Goal: Information Seeking & Learning: Find specific fact

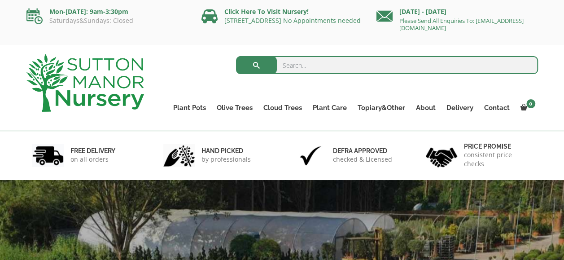
click at [299, 67] on input "search" at bounding box center [387, 65] width 302 height 18
type input "barolo"
click at [236, 56] on button "submit" at bounding box center [256, 65] width 41 height 18
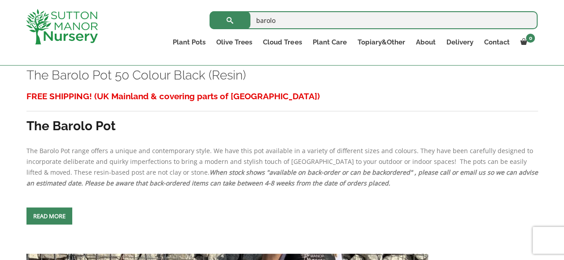
scroll to position [388, 0]
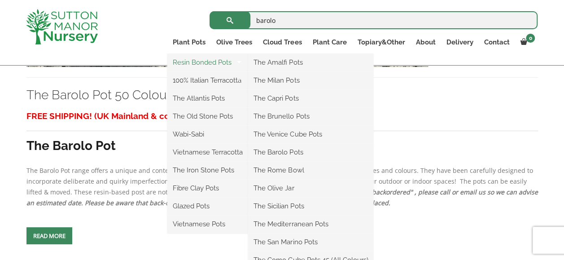
click at [205, 62] on link "Resin Bonded Pots" at bounding box center [207, 62] width 81 height 13
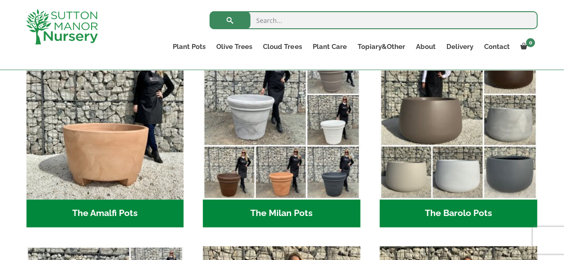
scroll to position [269, 0]
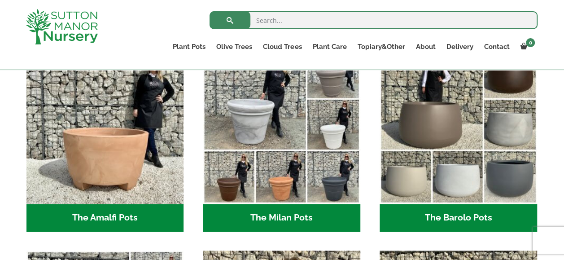
click at [445, 217] on h2 "The Barolo Pots (42)" at bounding box center [457, 218] width 157 height 28
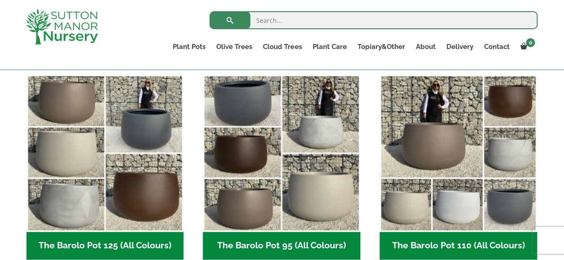
scroll to position [449, 0]
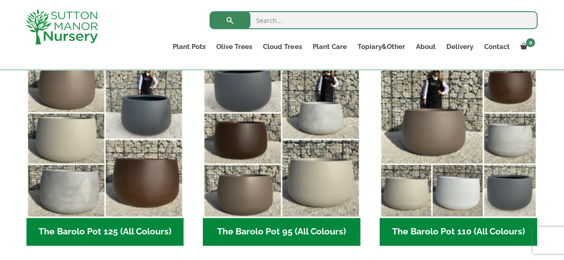
click at [426, 231] on h2 "The Barolo Pot 110 (All Colours) (7)" at bounding box center [457, 232] width 157 height 28
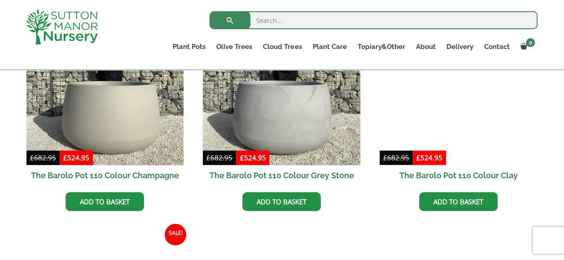
scroll to position [493, 0]
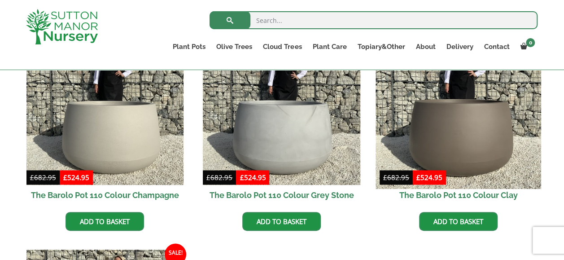
click at [468, 150] on img at bounding box center [457, 106] width 165 height 165
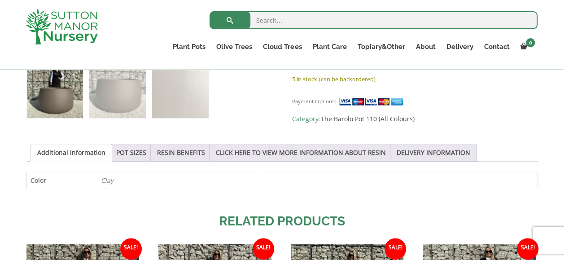
scroll to position [449, 0]
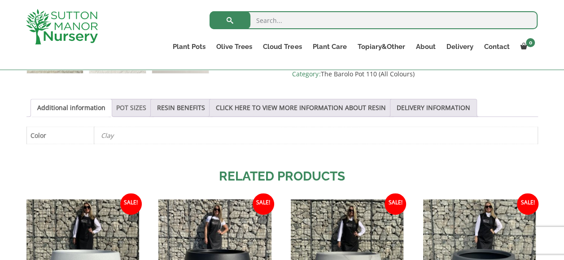
click at [129, 106] on link "POT SIZES" at bounding box center [131, 107] width 30 height 17
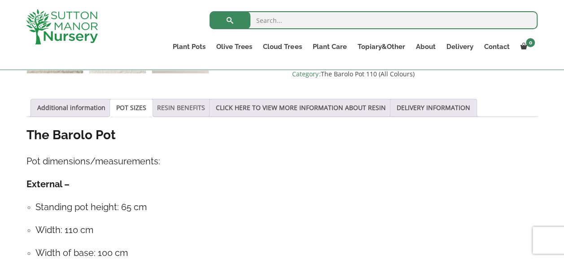
click at [192, 105] on link "RESIN BENEFITS" at bounding box center [181, 107] width 48 height 17
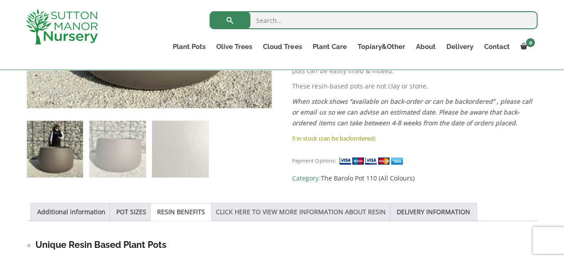
scroll to position [359, 0]
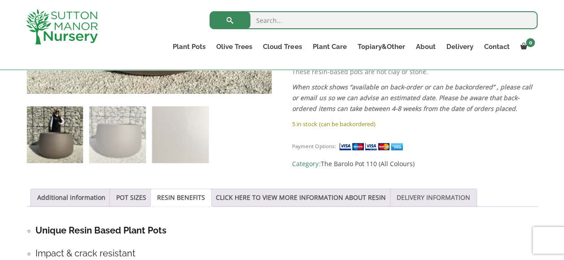
click at [414, 198] on link "DELIVERY INFORMATION" at bounding box center [434, 197] width 74 height 17
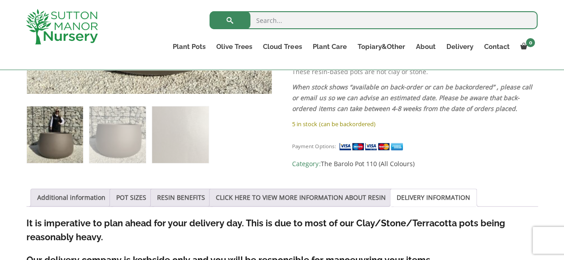
scroll to position [404, 0]
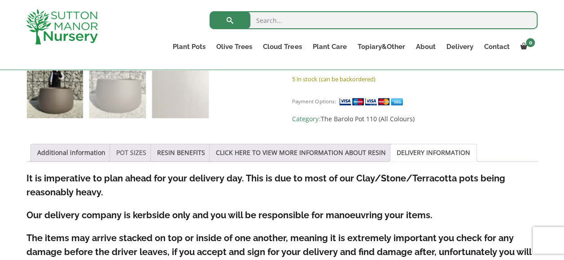
click at [127, 153] on link "POT SIZES" at bounding box center [131, 152] width 30 height 17
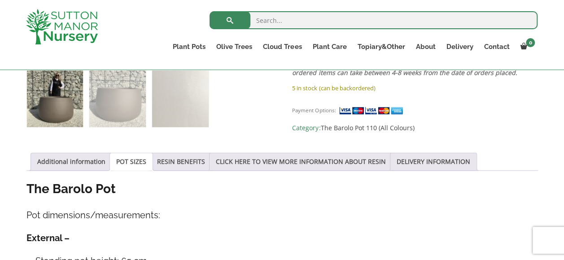
scroll to position [359, 0]
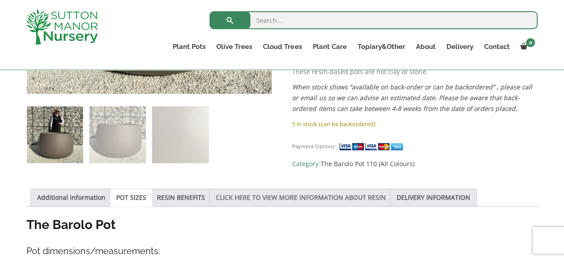
click at [322, 199] on link "CLICK HERE TO VIEW MORE INFORMATION ABOUT RESIN" at bounding box center [301, 197] width 170 height 17
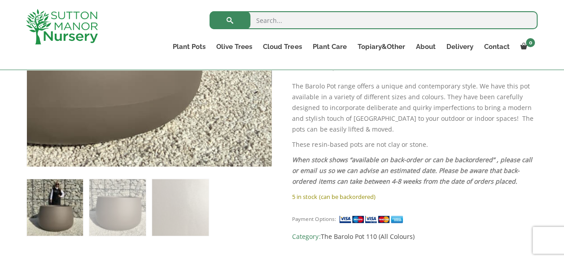
scroll to position [135, 0]
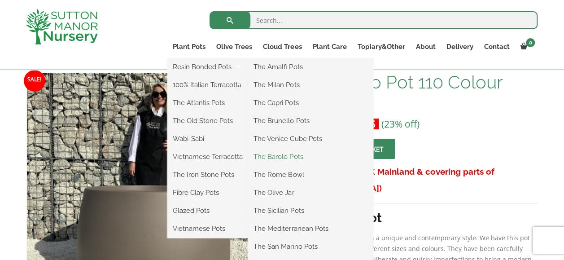
click at [284, 156] on link "The Barolo Pots" at bounding box center [310, 156] width 125 height 13
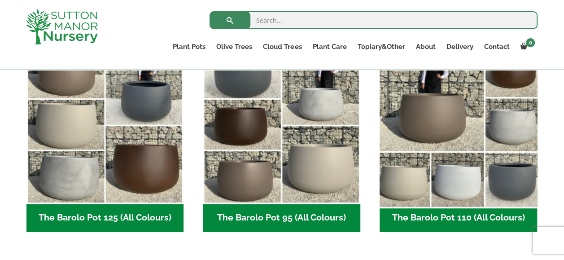
scroll to position [449, 0]
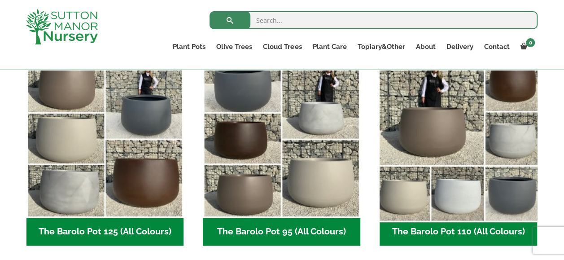
click at [433, 136] on img "Visit product category The Barolo Pot 110 (All Colours)" at bounding box center [457, 139] width 165 height 165
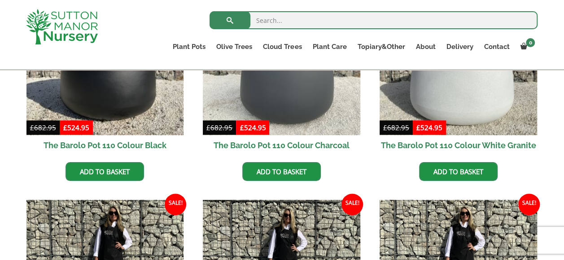
scroll to position [314, 0]
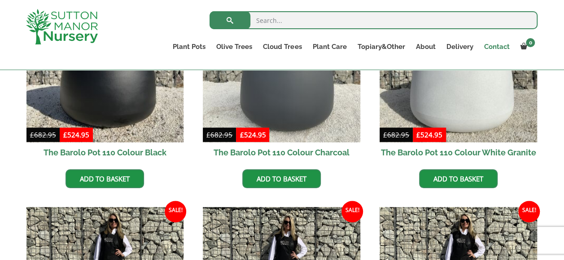
click at [505, 45] on link "Contact" at bounding box center [496, 46] width 36 height 13
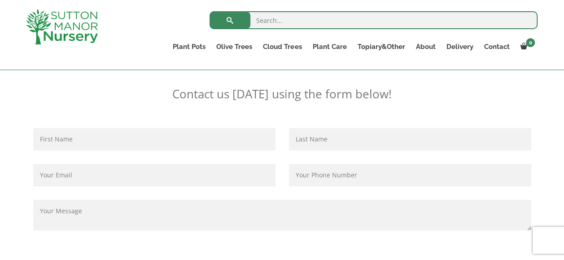
scroll to position [224, 0]
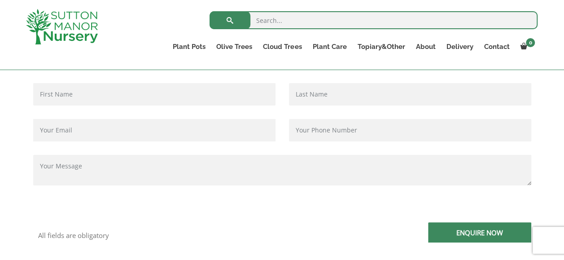
click at [85, 83] on input "Contact form" at bounding box center [154, 94] width 242 height 22
type input "[PERSON_NAME]"
click at [301, 90] on input "Contact form" at bounding box center [410, 94] width 242 height 22
type input "[PERSON_NAME]"
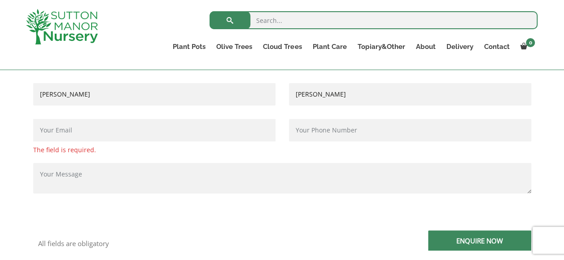
click at [94, 133] on input "Contact form" at bounding box center [154, 130] width 242 height 22
type input "chrisandvic@hotmail.com"
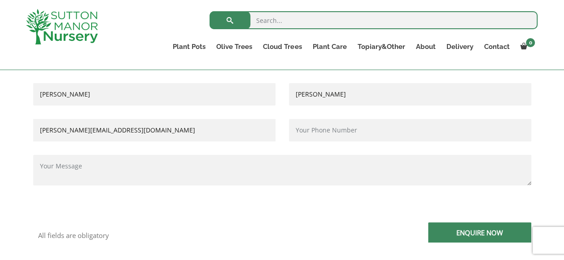
click at [302, 135] on input "Contact form" at bounding box center [410, 130] width 242 height 22
type input "07746875776"
click at [72, 170] on textarea "Contact form" at bounding box center [282, 170] width 498 height 31
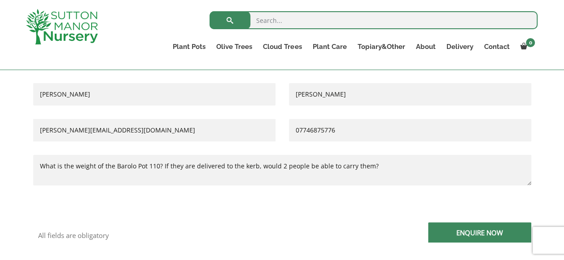
type textarea "What is the weight of the Barolo Pot 110? If they are delivered to the kerb, wo…"
click at [442, 230] on input "Enquire Now" at bounding box center [479, 232] width 103 height 20
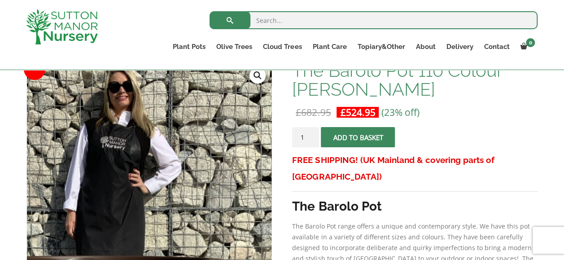
scroll to position [90, 0]
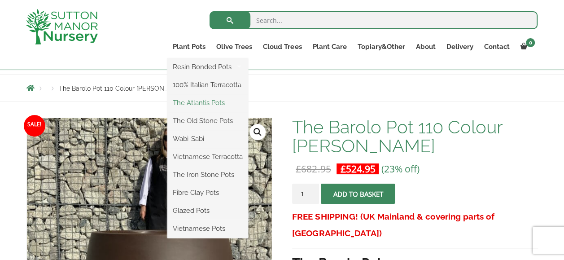
click at [202, 104] on link "The Atlantis Pots" at bounding box center [207, 102] width 81 height 13
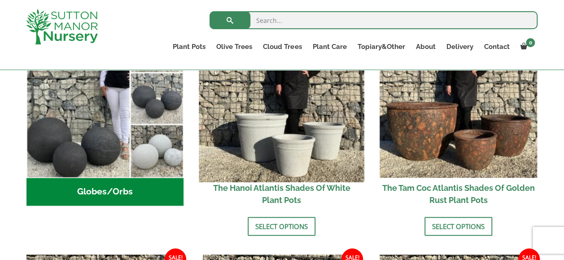
scroll to position [359, 0]
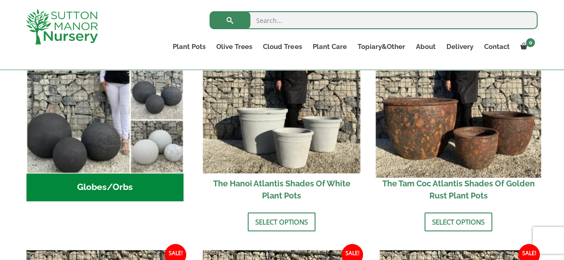
click at [431, 138] on img at bounding box center [457, 94] width 165 height 165
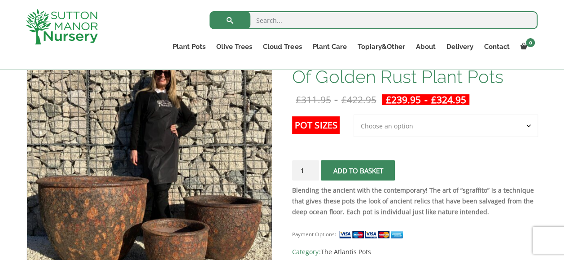
scroll to position [135, 0]
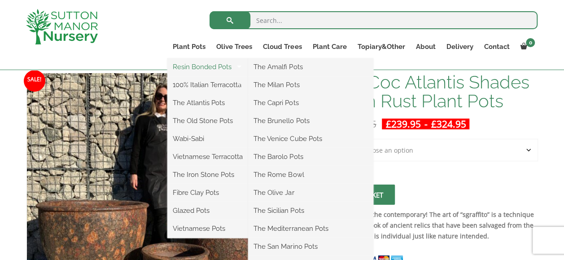
click at [201, 66] on link "Resin Bonded Pots" at bounding box center [207, 66] width 81 height 13
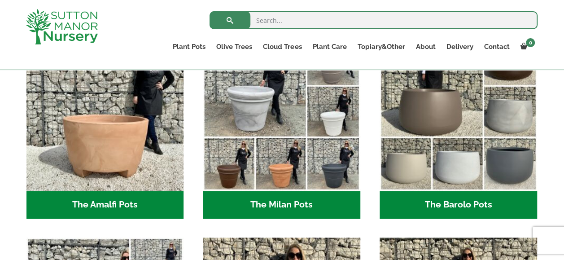
scroll to position [314, 0]
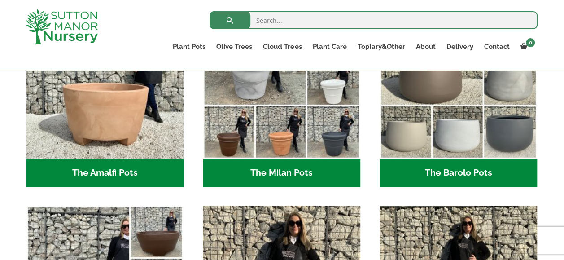
click at [433, 180] on h2 "The Barolo Pots (42)" at bounding box center [457, 173] width 157 height 28
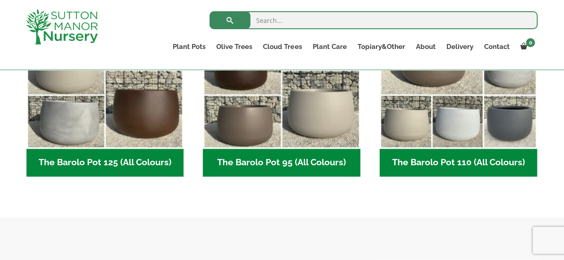
scroll to position [538, 0]
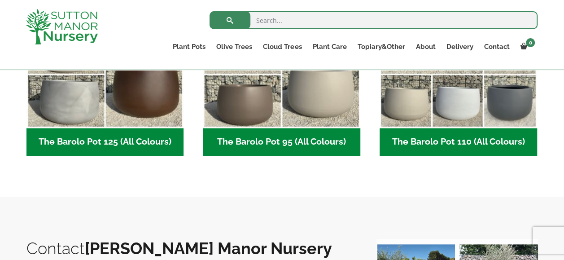
click at [435, 143] on h2 "The Barolo Pot 110 (All Colours) (7)" at bounding box center [457, 142] width 157 height 28
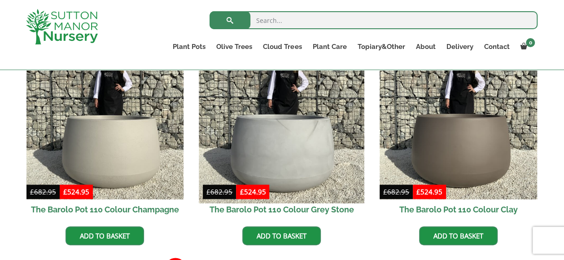
scroll to position [493, 0]
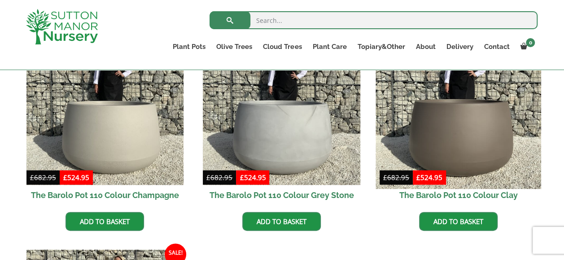
click at [458, 156] on img at bounding box center [457, 106] width 165 height 165
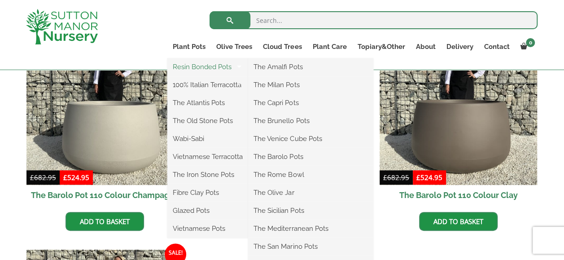
click at [198, 68] on link "Resin Bonded Pots" at bounding box center [207, 66] width 81 height 13
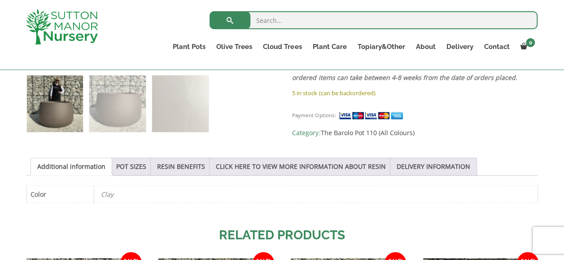
scroll to position [404, 0]
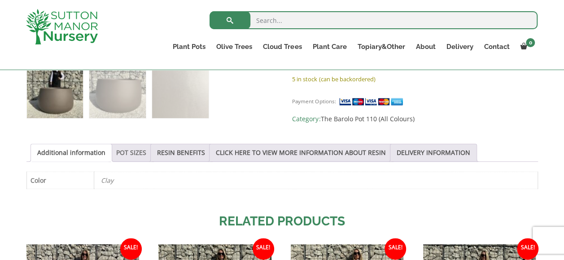
click at [127, 150] on link "POT SIZES" at bounding box center [131, 152] width 30 height 17
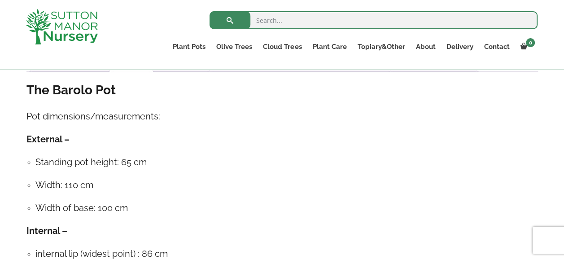
scroll to position [538, 0]
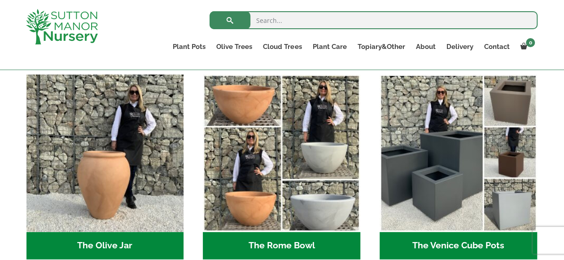
scroll to position [897, 0]
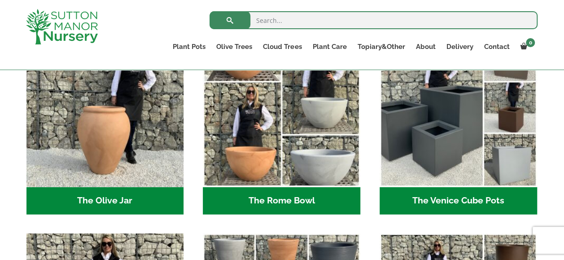
click at [291, 203] on h2 "The Rome Bowl (3)" at bounding box center [281, 201] width 157 height 28
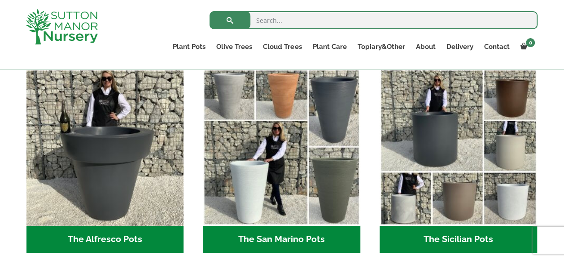
scroll to position [1077, 0]
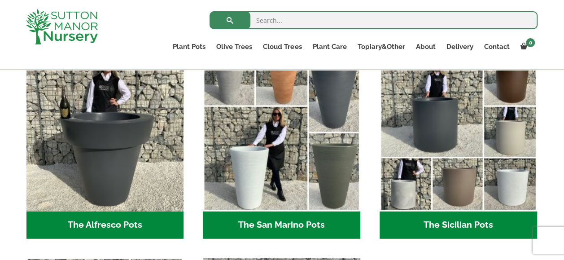
click at [467, 224] on h2 "The Sicilian Pots (18)" at bounding box center [457, 225] width 157 height 28
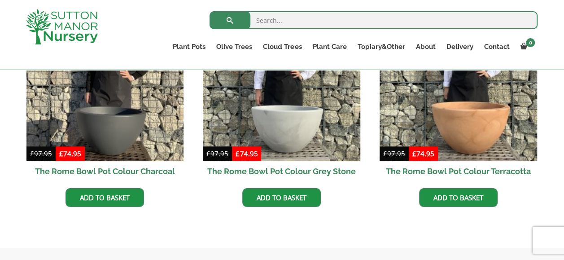
scroll to position [359, 0]
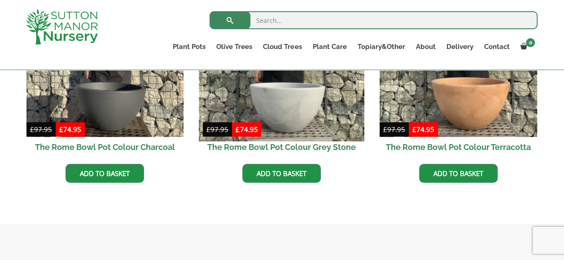
click at [289, 114] on img at bounding box center [281, 58] width 165 height 165
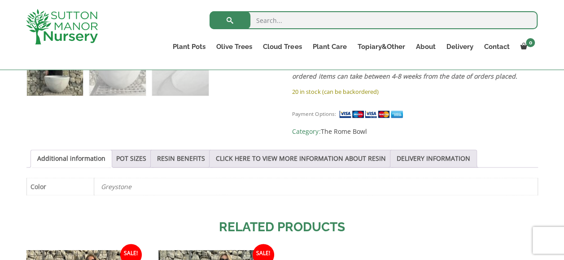
scroll to position [583, 0]
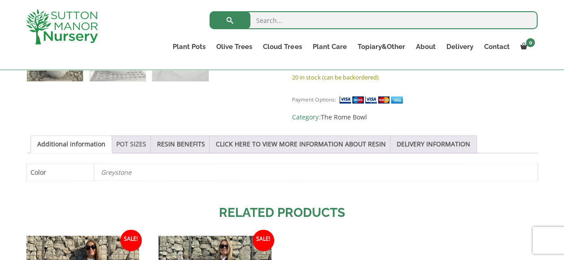
click at [135, 135] on link "POT SIZES" at bounding box center [131, 143] width 30 height 17
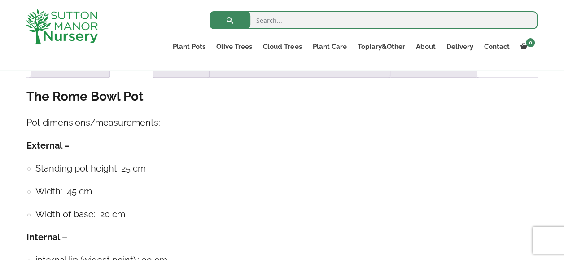
scroll to position [673, 0]
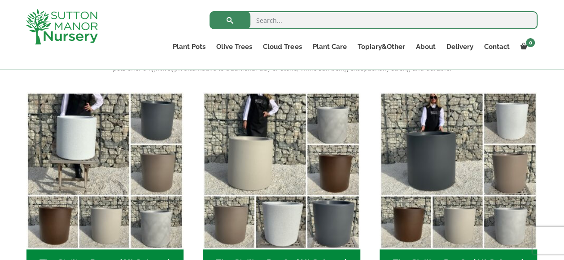
scroll to position [269, 0]
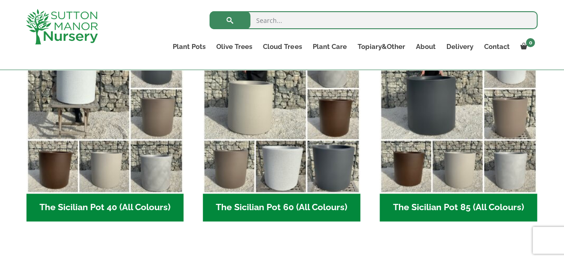
click at [436, 208] on h2 "The Sicilian Pot 85 (All Colours) (6)" at bounding box center [457, 207] width 157 height 28
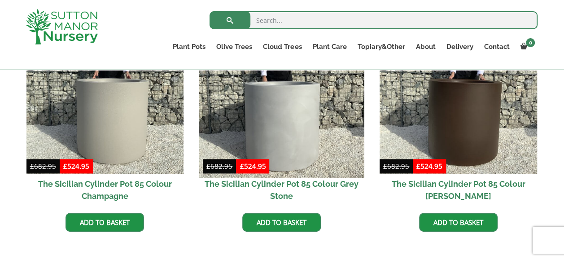
scroll to position [493, 0]
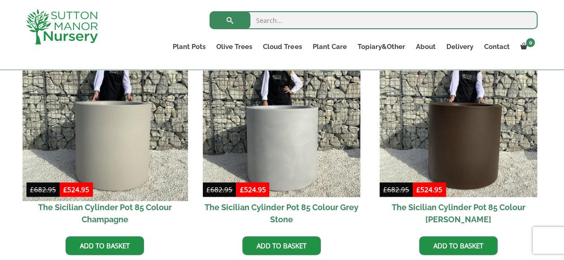
click at [127, 154] on img at bounding box center [104, 118] width 165 height 165
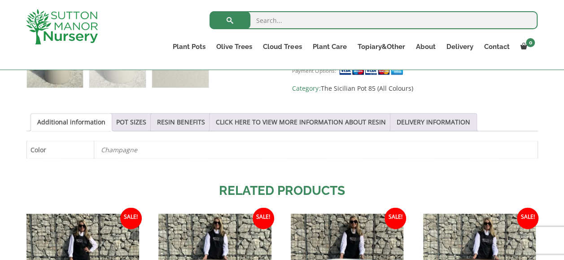
scroll to position [449, 0]
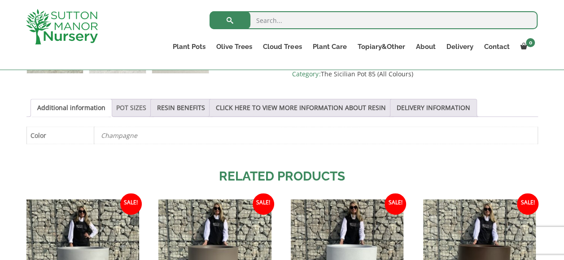
click at [140, 110] on link "POT SIZES" at bounding box center [131, 107] width 30 height 17
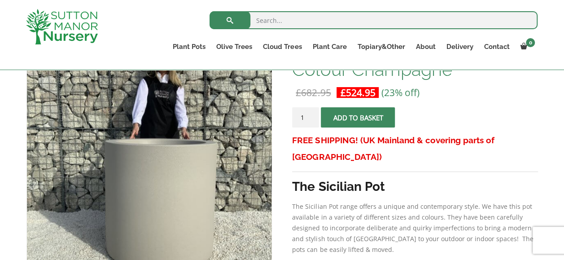
scroll to position [179, 0]
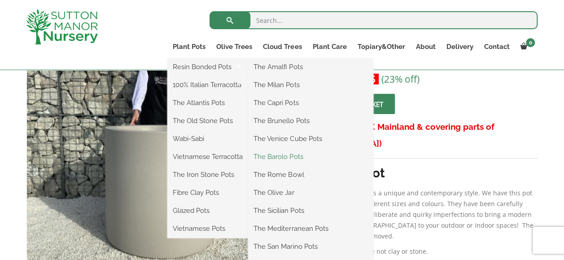
click at [295, 157] on link "The Barolo Pots" at bounding box center [310, 156] width 125 height 13
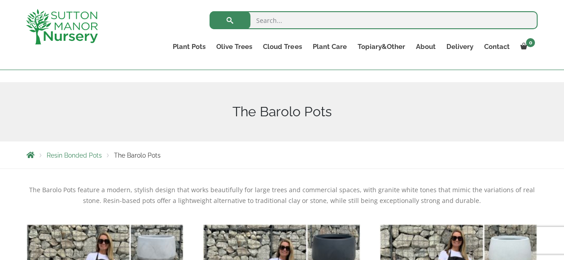
scroll to position [45, 0]
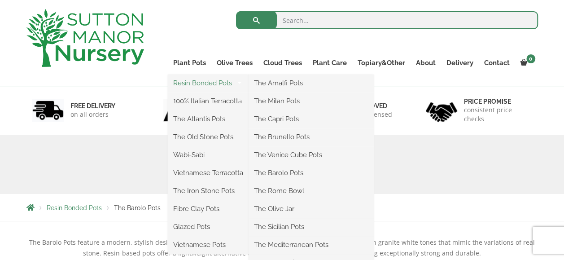
click at [191, 82] on link "Resin Bonded Pots" at bounding box center [208, 82] width 81 height 13
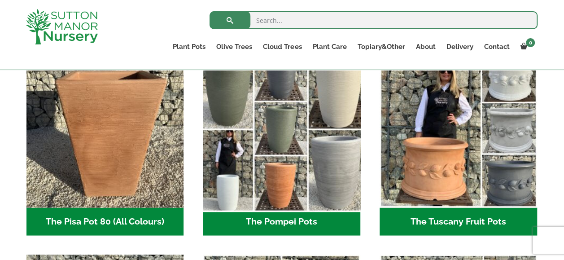
scroll to position [628, 0]
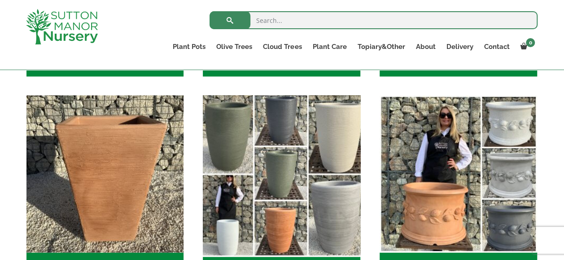
click at [237, 145] on img "Visit product category The Pompei Pots" at bounding box center [281, 173] width 165 height 165
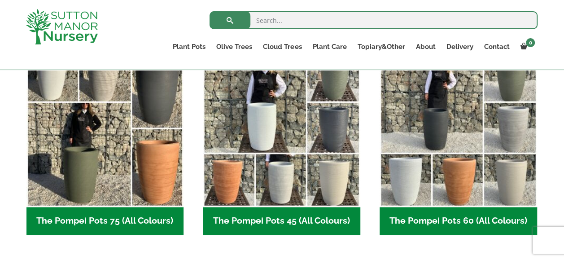
scroll to position [269, 0]
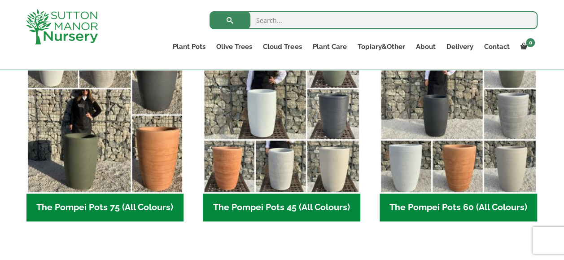
click at [117, 205] on h2 "The Pompei Pots 75 (All Colours) (6)" at bounding box center [104, 207] width 157 height 28
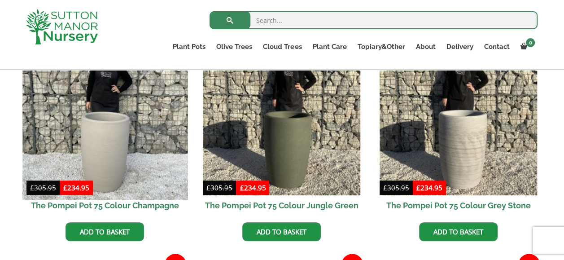
scroll to position [269, 0]
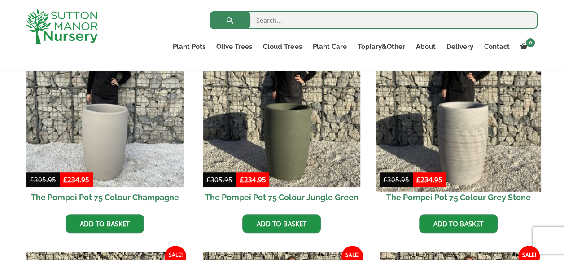
click at [467, 136] on img at bounding box center [457, 108] width 165 height 165
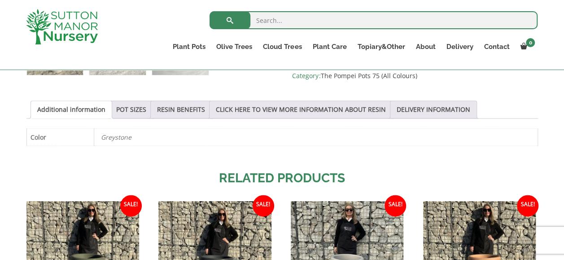
scroll to position [449, 0]
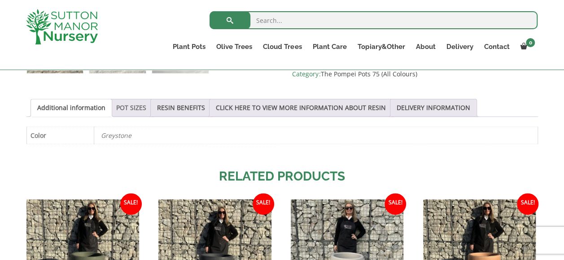
click at [121, 111] on link "POT SIZES" at bounding box center [131, 107] width 30 height 17
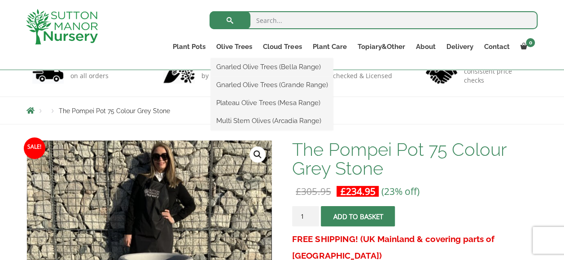
scroll to position [0, 0]
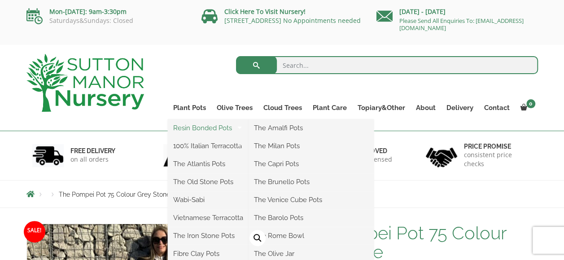
click at [198, 130] on link "Resin Bonded Pots" at bounding box center [208, 127] width 81 height 13
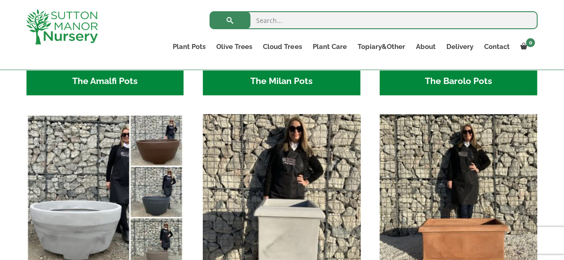
scroll to position [404, 0]
